Goal: Information Seeking & Learning: Learn about a topic

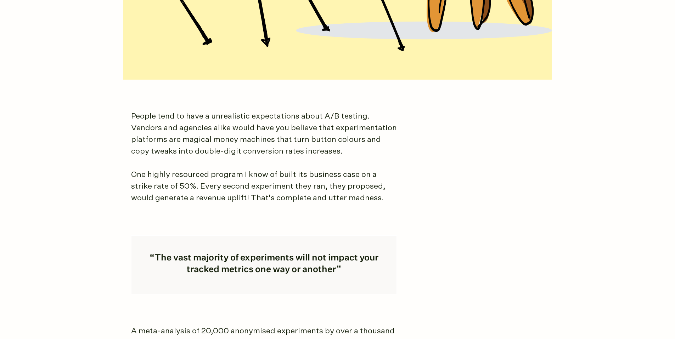
click at [202, 201] on p "One highly resourced program I know of built its business case on a strike rate…" at bounding box center [264, 186] width 266 height 35
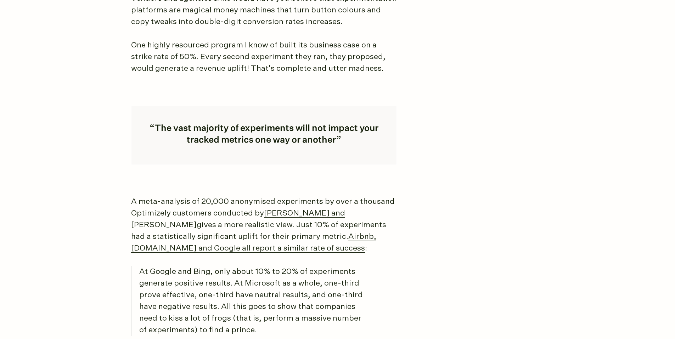
scroll to position [579, 0]
click at [316, 210] on link "[PERSON_NAME] and [PERSON_NAME]" at bounding box center [238, 218] width 214 height 19
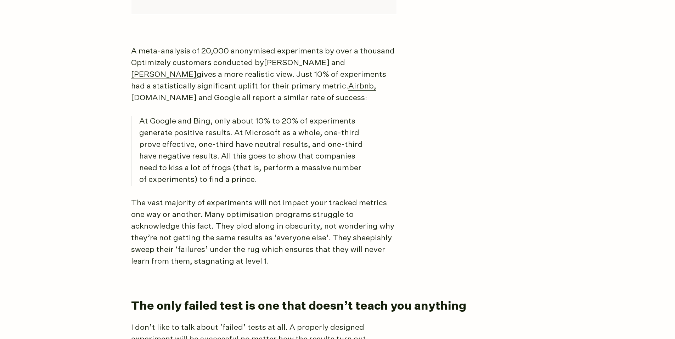
scroll to position [729, 0]
click at [241, 149] on p "At Google and Bing, only about 10% to 20% of experiments generate positive resu…" at bounding box center [254, 150] width 231 height 70
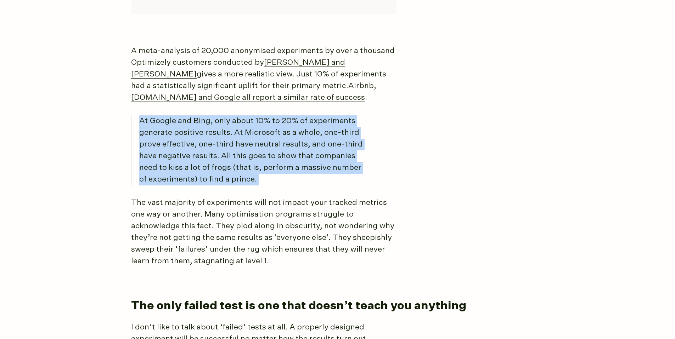
click at [241, 149] on p "At Google and Bing, only about 10% to 20% of experiments generate positive resu…" at bounding box center [254, 150] width 231 height 70
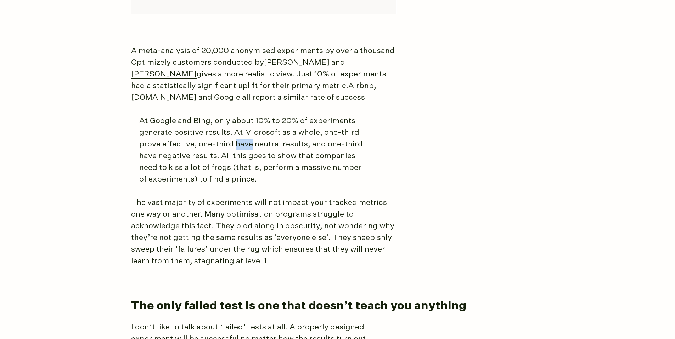
click at [241, 149] on p "At Google and Bing, only about 10% to 20% of experiments generate positive resu…" at bounding box center [254, 150] width 231 height 70
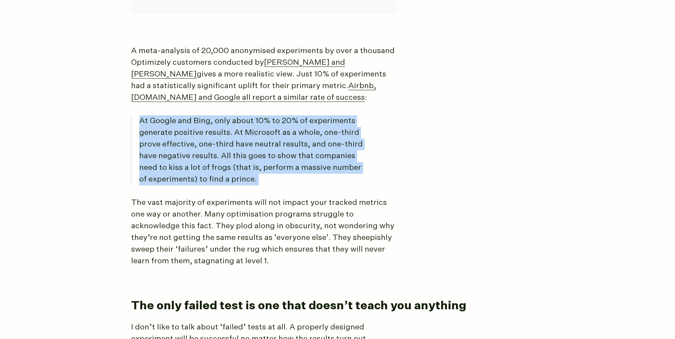
click at [241, 149] on p "At Google and Bing, only about 10% to 20% of experiments generate positive resu…" at bounding box center [254, 150] width 231 height 70
click at [241, 147] on p "At Google and Bing, only about 10% to 20% of experiments generate positive resu…" at bounding box center [254, 150] width 231 height 70
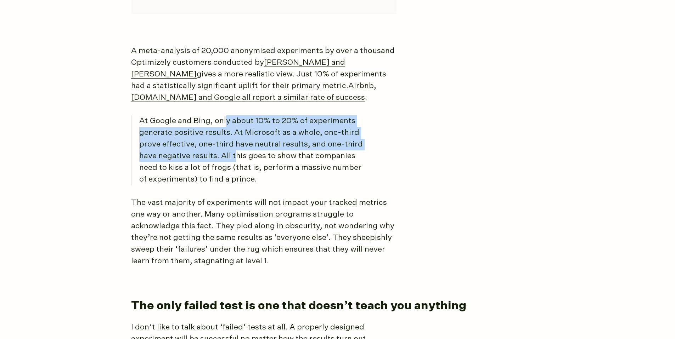
drag, startPoint x: 224, startPoint y: 120, endPoint x: 234, endPoint y: 158, distance: 39.2
click at [234, 158] on p "At Google and Bing, only about 10% to 20% of experiments generate positive resu…" at bounding box center [254, 150] width 231 height 70
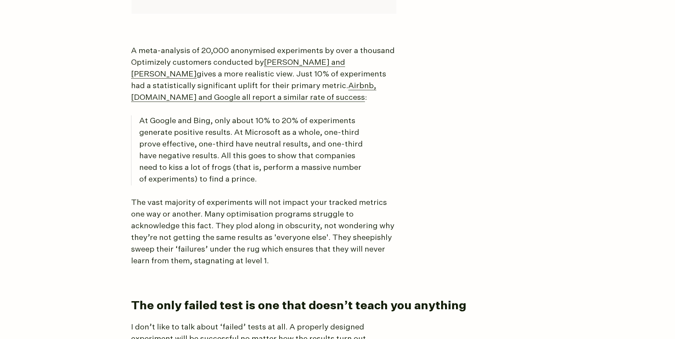
click at [235, 157] on p "At Google and Bing, only about 10% to 20% of experiments generate positive resu…" at bounding box center [254, 150] width 231 height 70
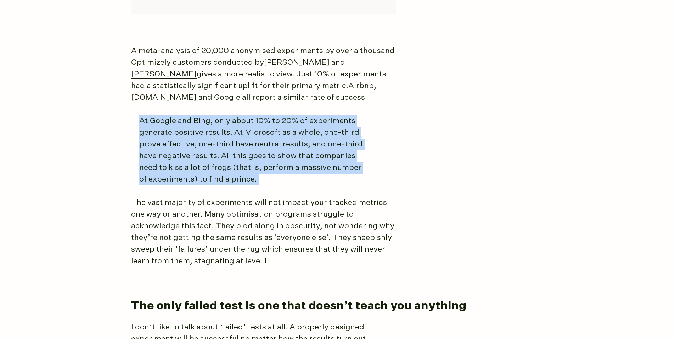
drag, startPoint x: 235, startPoint y: 157, endPoint x: 233, endPoint y: 142, distance: 15.4
click at [233, 142] on p "At Google and Bing, only about 10% to 20% of experiments generate positive resu…" at bounding box center [254, 150] width 231 height 70
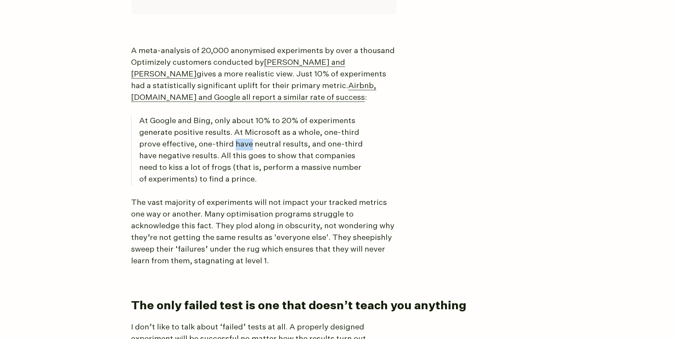
click at [233, 141] on p "At Google and Bing, only about 10% to 20% of experiments generate positive resu…" at bounding box center [254, 150] width 231 height 70
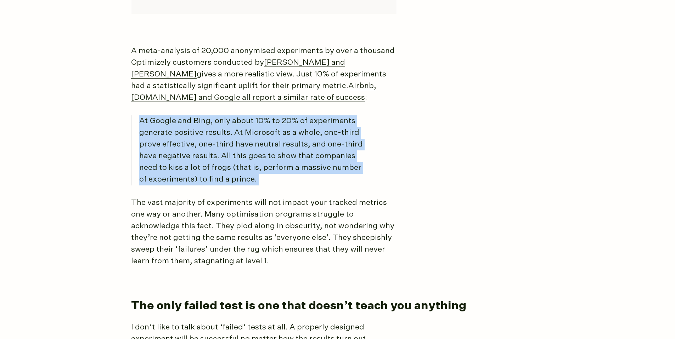
click at [233, 141] on p "At Google and Bing, only about 10% to 20% of experiments generate positive resu…" at bounding box center [254, 150] width 231 height 70
click at [232, 141] on p "At Google and Bing, only about 10% to 20% of experiments generate positive resu…" at bounding box center [254, 150] width 231 height 70
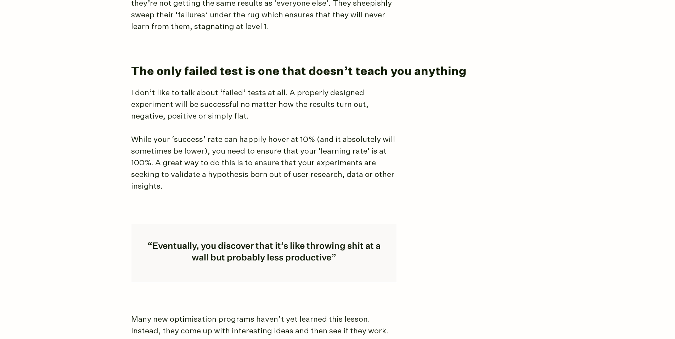
scroll to position [968, 0]
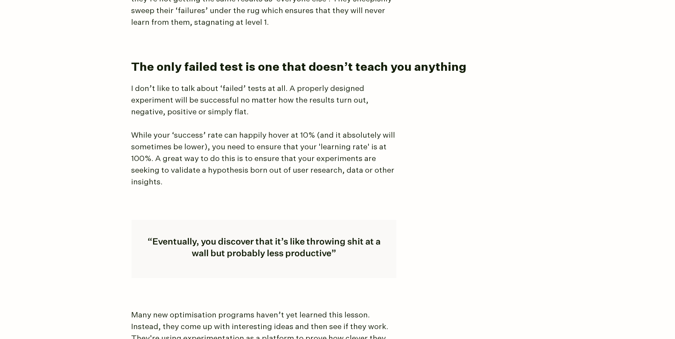
click at [222, 103] on p "I don’t like to talk about ‘failed’ tests at all. A properly designed experimen…" at bounding box center [264, 100] width 266 height 35
click at [222, 104] on p "I don’t like to talk about ‘failed’ tests at all. A properly designed experimen…" at bounding box center [264, 100] width 266 height 35
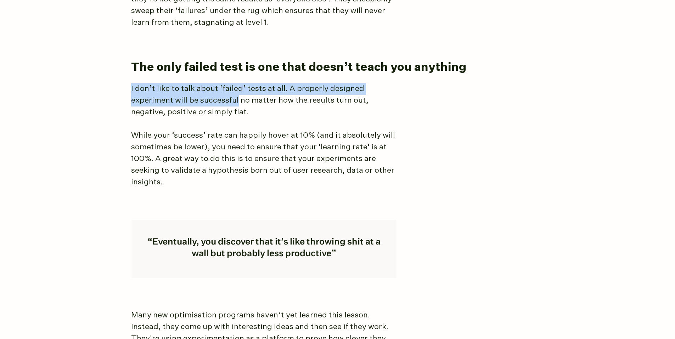
drag, startPoint x: 222, startPoint y: 104, endPoint x: 218, endPoint y: 75, distance: 28.5
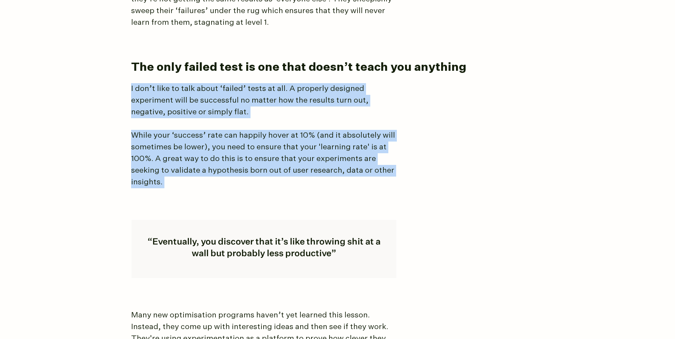
drag, startPoint x: 218, startPoint y: 75, endPoint x: 223, endPoint y: 143, distance: 68.1
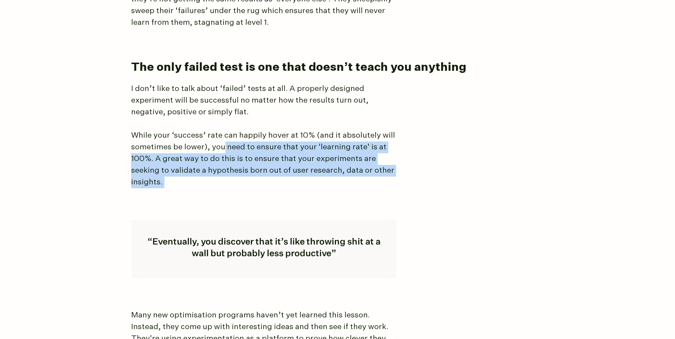
drag, startPoint x: 223, startPoint y: 142, endPoint x: 219, endPoint y: 138, distance: 5.8
click at [222, 143] on p "While your ‘success’ rate can happily hover at 10% (and it absolutely will some…" at bounding box center [264, 159] width 266 height 58
